Goal: Task Accomplishment & Management: Manage account settings

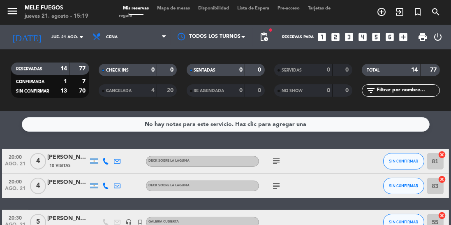
click at [171, 7] on span "Mapa de mesas" at bounding box center [173, 8] width 41 height 5
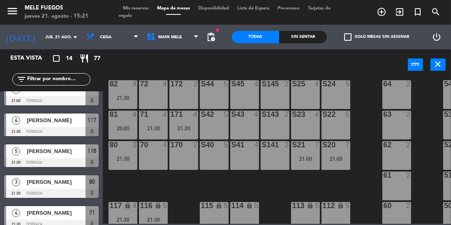
scroll to position [177, 0]
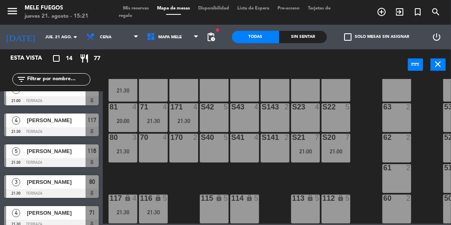
click at [161, 197] on div "5" at bounding box center [167, 198] width 14 height 8
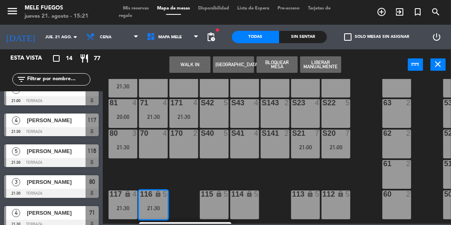
click at [193, 169] on div "100 8 101 8 102 8 103 8 104 8 S32 8 S33 14 S34 8 75 7 21:00 85 7 21:00 175 7 21…" at bounding box center [279, 151] width 344 height 145
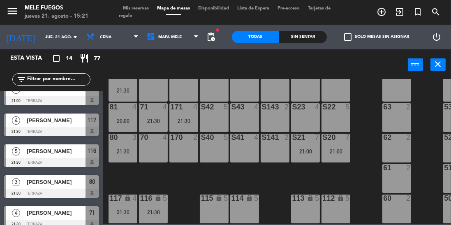
click at [60, 79] on input "text" at bounding box center [58, 79] width 64 height 9
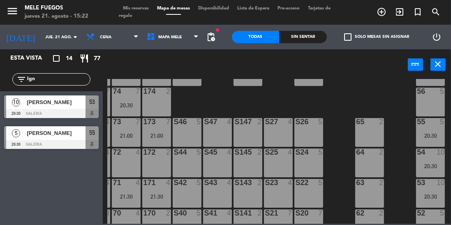
scroll to position [96, 27]
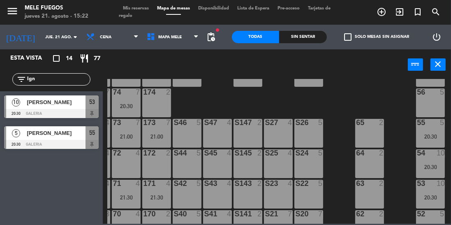
type input "Ign"
click at [436, 132] on div "55 5 20:30" at bounding box center [430, 133] width 29 height 29
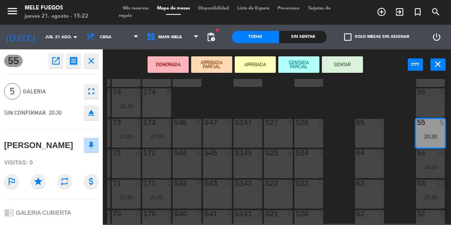
click at [405, 166] on div "100 8 101 8 102 8 103 8 104 8 S32 8 S33 14 S34 8 75 7 21:00 85 7 21:00 175 7 21…" at bounding box center [279, 151] width 344 height 145
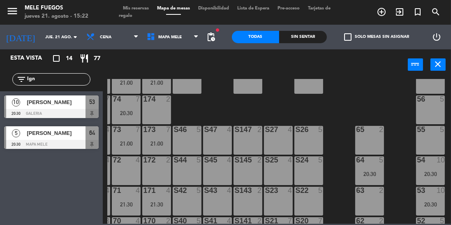
scroll to position [88, 27]
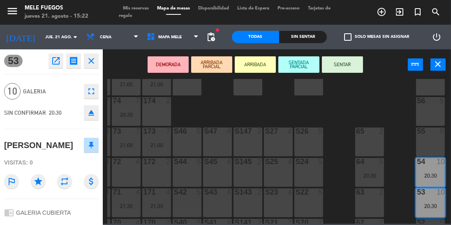
click at [432, 109] on div "56 5" at bounding box center [430, 111] width 29 height 29
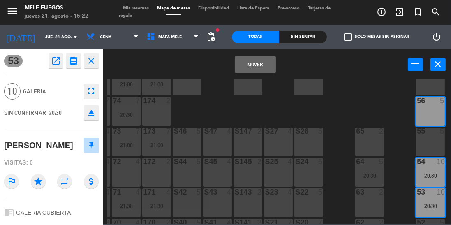
click at [434, 91] on div "57 5" at bounding box center [430, 81] width 29 height 29
click at [263, 64] on button "Mover y Unir" at bounding box center [255, 64] width 41 height 16
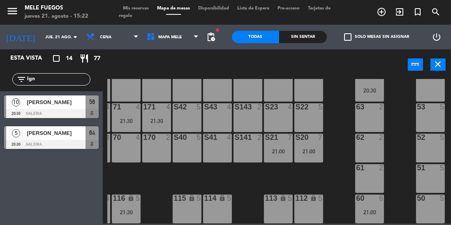
scroll to position [177, 27]
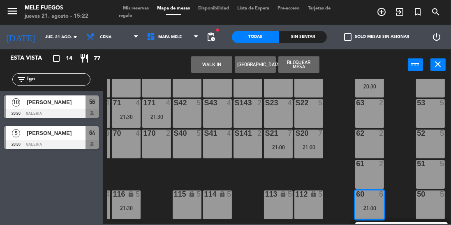
click at [428, 199] on div "50 5" at bounding box center [430, 204] width 29 height 29
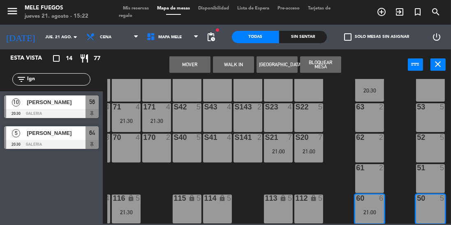
click at [185, 67] on button "Mover" at bounding box center [189, 64] width 41 height 16
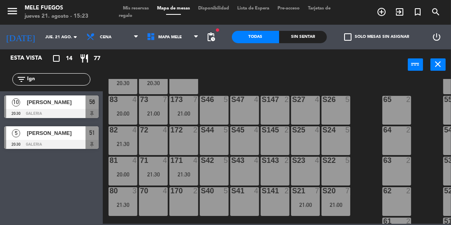
scroll to position [116, 0]
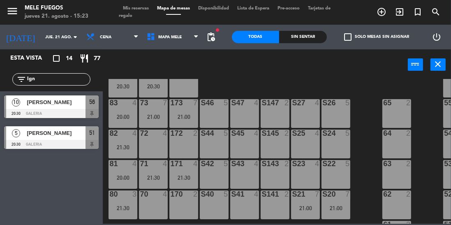
click at [41, 42] on input "jue. 21 ago." at bounding box center [71, 37] width 60 height 13
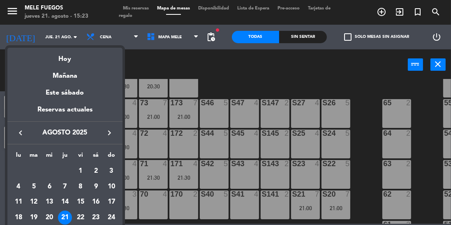
click at [30, 36] on div at bounding box center [225, 112] width 451 height 225
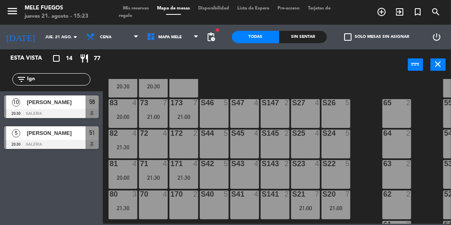
click at [41, 41] on input "jue. 21 ago." at bounding box center [71, 37] width 60 height 13
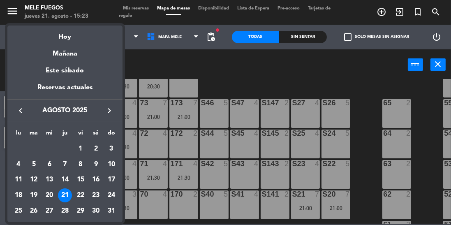
click at [80, 192] on div "22" at bounding box center [81, 195] width 14 height 14
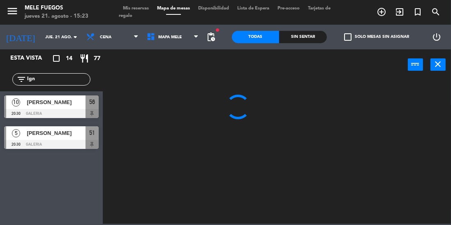
type input "vie. 22 ago."
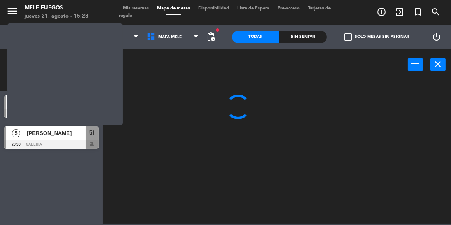
scroll to position [0, 0]
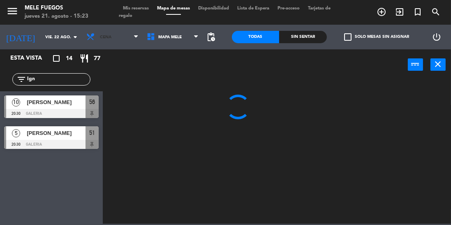
click at [93, 32] on icon at bounding box center [92, 36] width 12 height 9
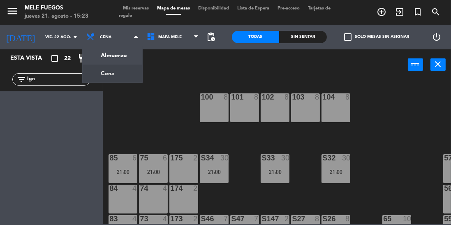
click at [106, 57] on ng-component "menu Mele Fuegos jueves 21. agosto - 15:23 Mis reservas Mapa de mesas Disponibi…" at bounding box center [225, 112] width 451 height 224
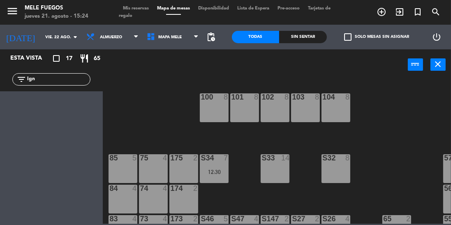
click at [38, 76] on input "Ign" at bounding box center [58, 79] width 64 height 9
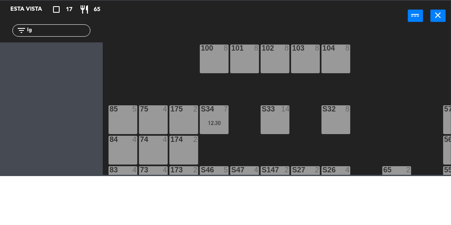
type input "I"
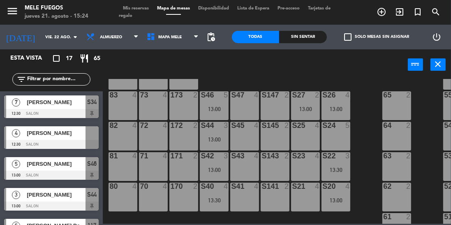
scroll to position [127, 0]
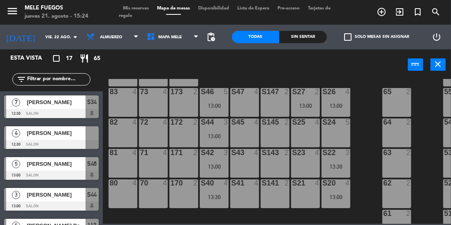
click at [88, 134] on div at bounding box center [92, 133] width 13 height 14
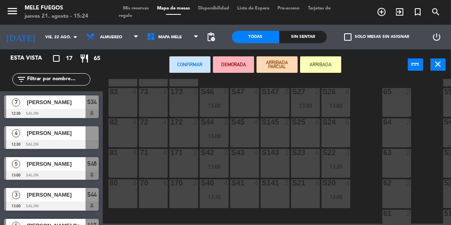
click at [337, 134] on div "S24 5" at bounding box center [335, 132] width 29 height 29
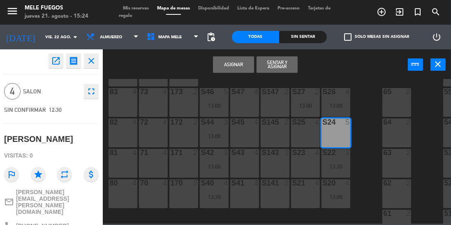
click at [231, 60] on button "Asignar" at bounding box center [233, 64] width 41 height 16
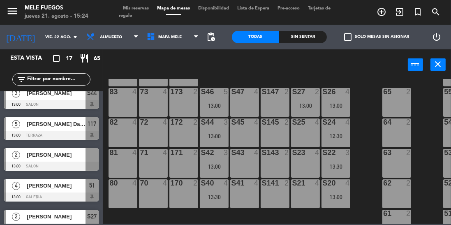
scroll to position [102, 0]
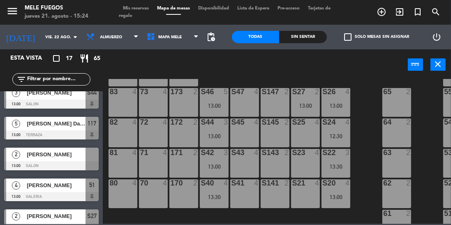
click at [92, 160] on div at bounding box center [92, 155] width 13 height 14
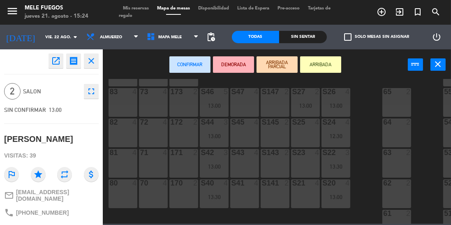
click at [248, 160] on div "S43 4" at bounding box center [244, 163] width 29 height 29
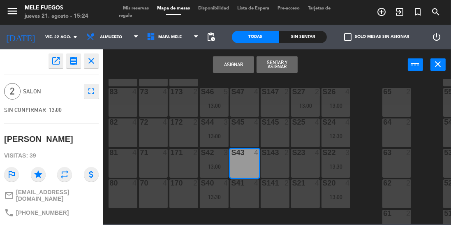
click at [243, 69] on button "Asignar" at bounding box center [233, 64] width 41 height 16
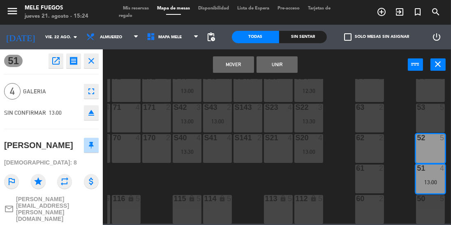
scroll to position [177, 27]
click at [236, 63] on button "Mover" at bounding box center [233, 64] width 41 height 16
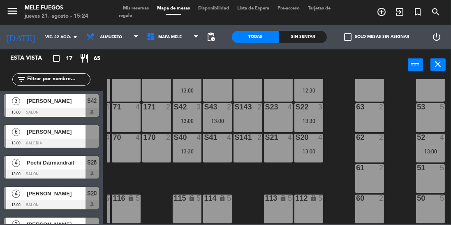
scroll to position [252, 0]
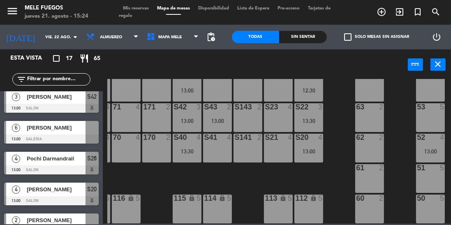
click at [95, 130] on div at bounding box center [92, 128] width 13 height 14
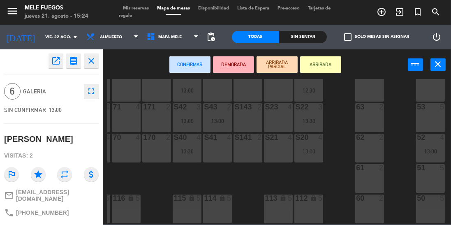
click at [372, 176] on div "61 2" at bounding box center [369, 178] width 29 height 29
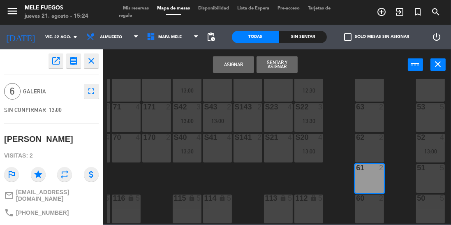
click at [438, 179] on div "51 5" at bounding box center [430, 178] width 29 height 29
click at [238, 65] on button "Asignar" at bounding box center [233, 64] width 41 height 16
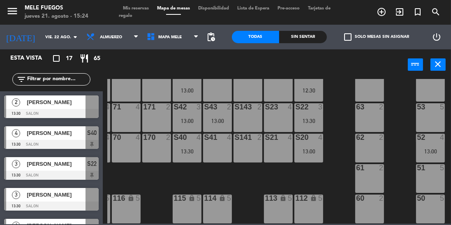
scroll to position [391, 0]
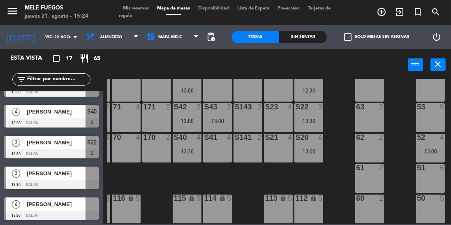
click at [32, 203] on span "[PERSON_NAME]" at bounding box center [56, 204] width 59 height 9
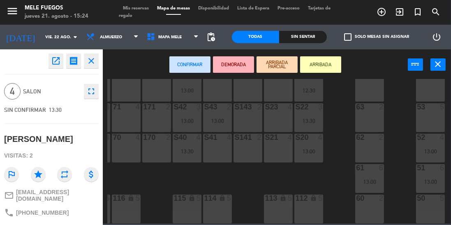
click at [339, 173] on div "100 8 101 8 102 8 103 8 104 8 S32 8 S33 14 S34 7 12:30 75 4 85 5 175 2 57 5 74 …" at bounding box center [279, 151] width 344 height 145
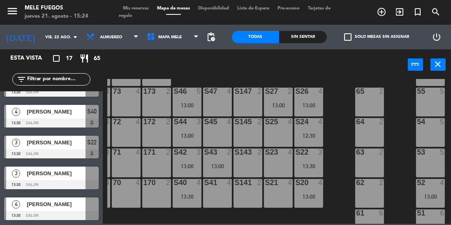
scroll to position [121, 27]
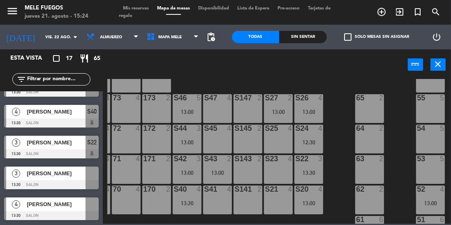
click at [89, 180] on div at bounding box center [92, 173] width 13 height 14
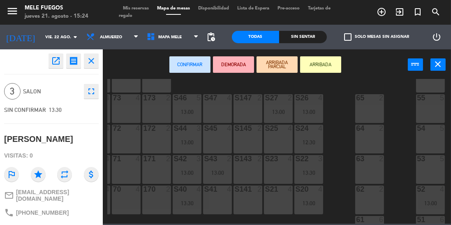
click at [276, 201] on div "S21 4" at bounding box center [278, 199] width 29 height 29
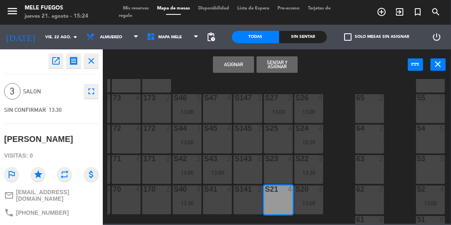
click at [240, 66] on button "Asignar" at bounding box center [233, 64] width 41 height 16
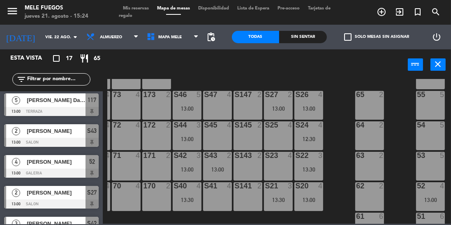
scroll to position [146, 0]
